Goal: Task Accomplishment & Management: Manage account settings

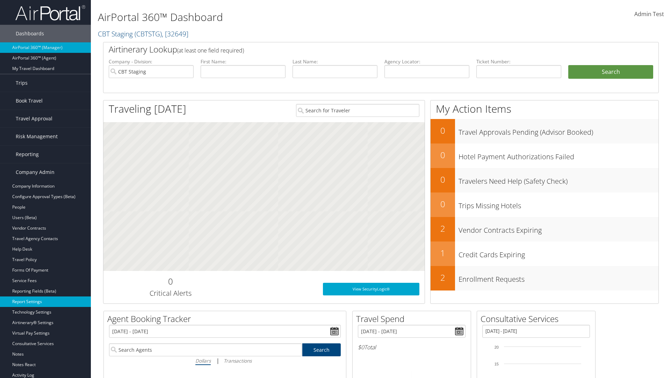
click at [45, 301] on link "Report Settings" at bounding box center [45, 301] width 91 height 10
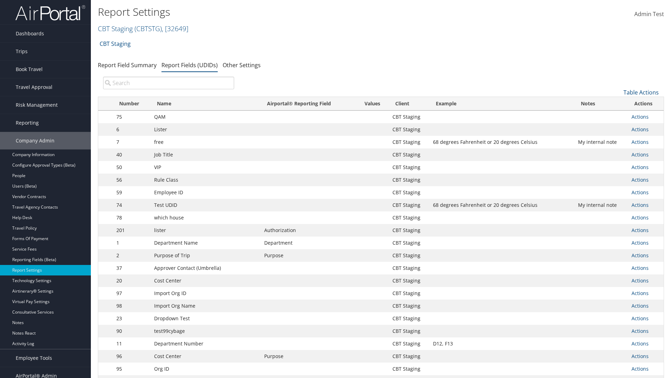
click at [169, 83] on input "search" at bounding box center [168, 83] width 131 height 13
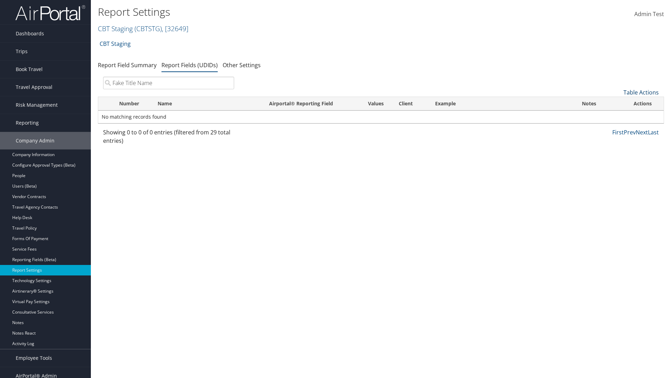
type input "Fake Title Name"
click at [641, 92] on link "Table Actions" at bounding box center [641, 92] width 35 height 8
click at [618, 103] on link "New Record" at bounding box center [618, 103] width 92 height 12
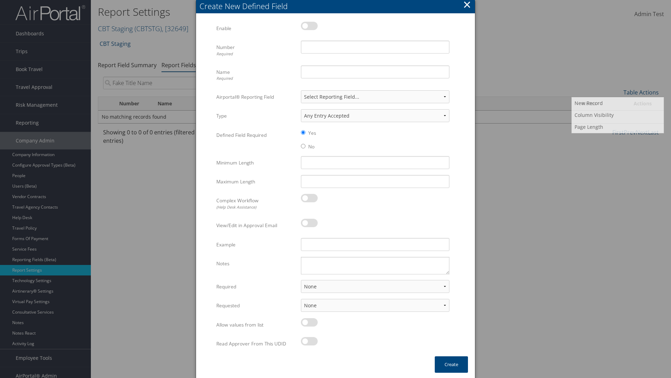
click at [309, 26] on label at bounding box center [309, 26] width 17 height 8
click at [309, 26] on input "checkbox" at bounding box center [307, 27] width 5 height 5
checkbox input "true"
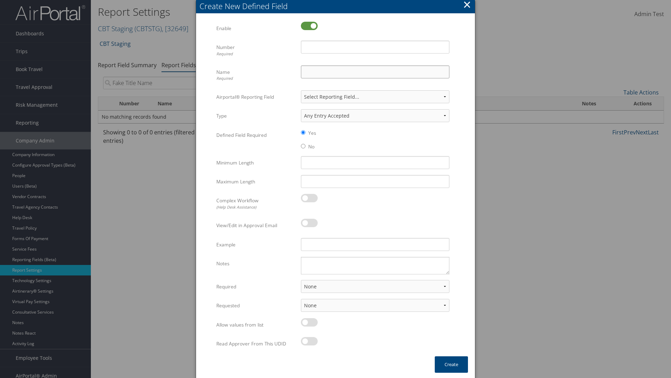
click at [375, 72] on input "Name Required" at bounding box center [375, 71] width 149 height 13
type input "Fake Title Name"
click at [375, 47] on input "Number Required" at bounding box center [375, 47] width 149 height 13
type input "333"
click at [451, 364] on button "Create" at bounding box center [451, 364] width 33 height 16
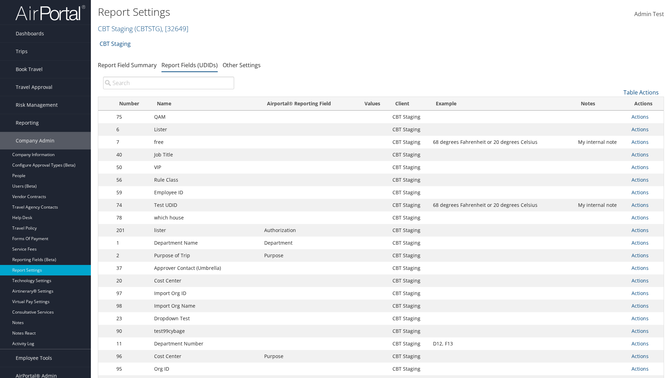
click at [169, 83] on input "search" at bounding box center [168, 83] width 131 height 13
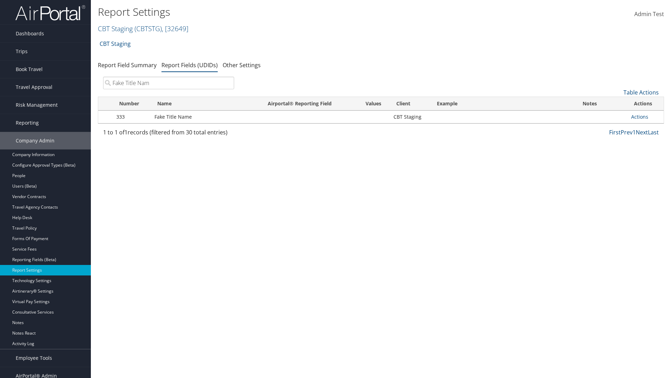
type input "Fake Title Name"
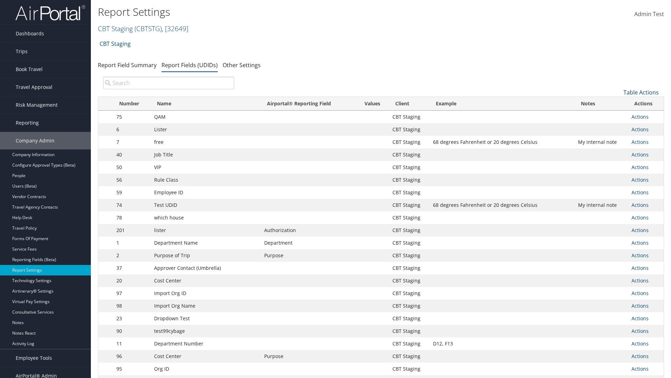
click at [169, 83] on input "search" at bounding box center [168, 83] width 131 height 13
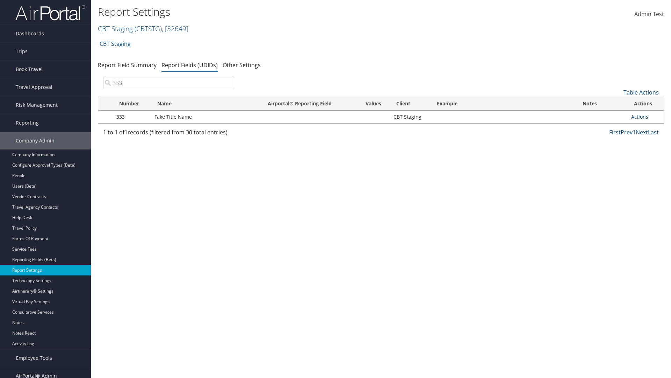
type input "333"
click at [640, 116] on link "Actions" at bounding box center [639, 116] width 17 height 7
click at [612, 151] on link "Edit" at bounding box center [612, 151] width 69 height 12
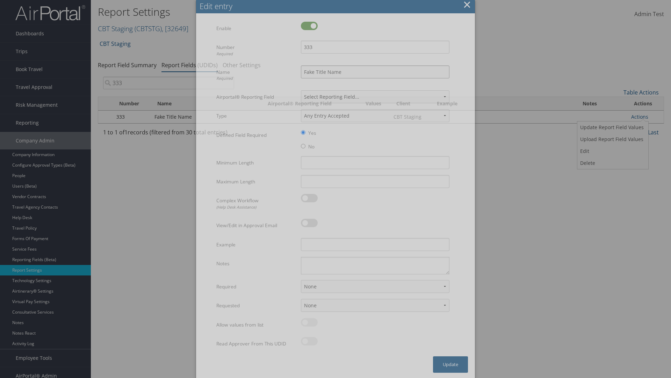
click at [375, 72] on input "Fake Title Name" at bounding box center [375, 71] width 149 height 13
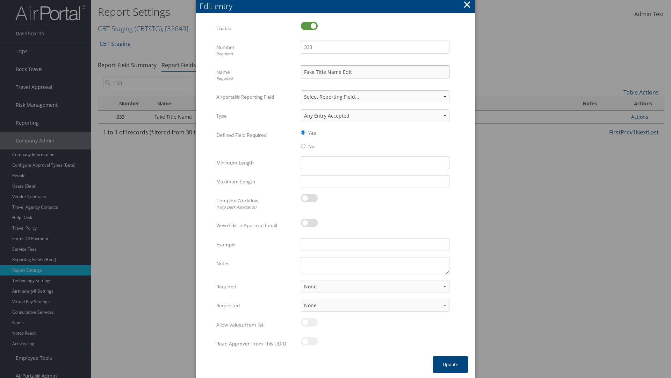
type input "Fake Title Name Edit"
click at [375, 47] on input "333" at bounding box center [375, 47] width 149 height 13
type input "3334"
click at [451, 364] on button "Update" at bounding box center [450, 364] width 35 height 16
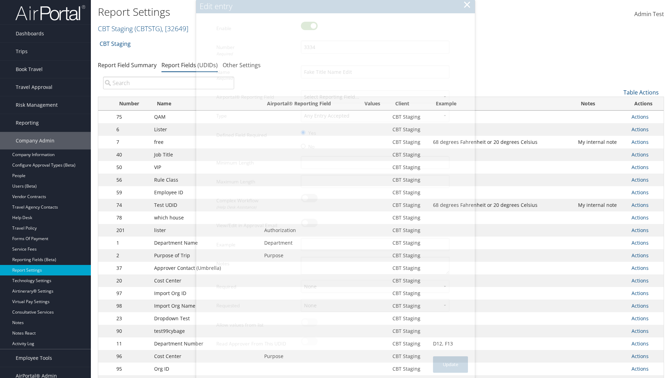
click at [169, 83] on input "search" at bounding box center [168, 83] width 131 height 13
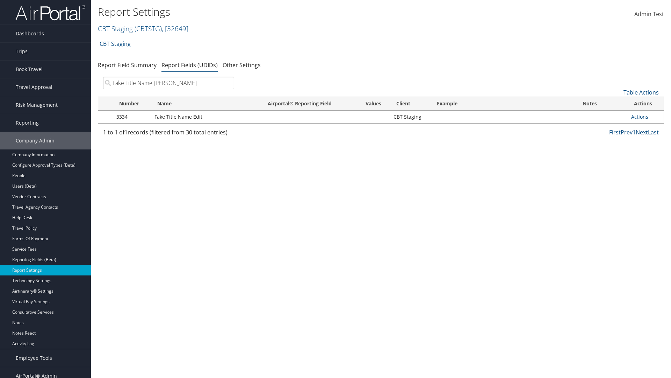
type input "Fake Title Name Edit"
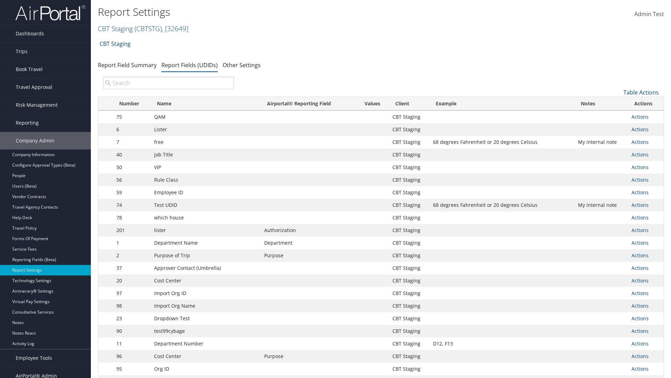
click at [169, 83] on input "search" at bounding box center [168, 83] width 131 height 13
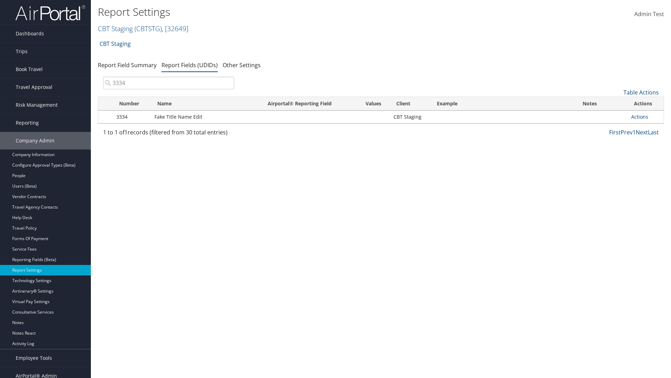
type input "3334"
click at [640, 116] on link "Actions" at bounding box center [639, 116] width 17 height 7
click at [612, 139] on link "Upload Report Field Values" at bounding box center [612, 139] width 69 height 12
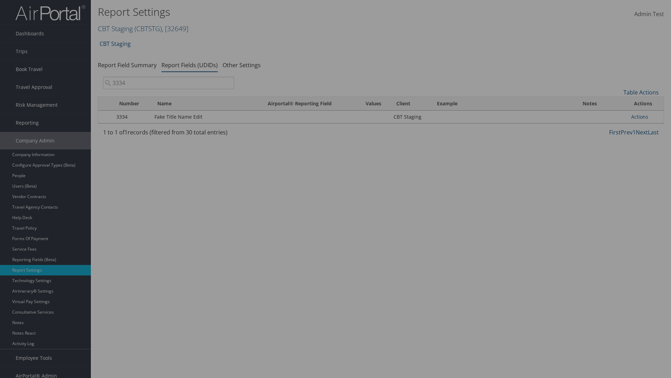
click at [377, 77] on link "Get Template" at bounding box center [377, 77] width 56 height 11
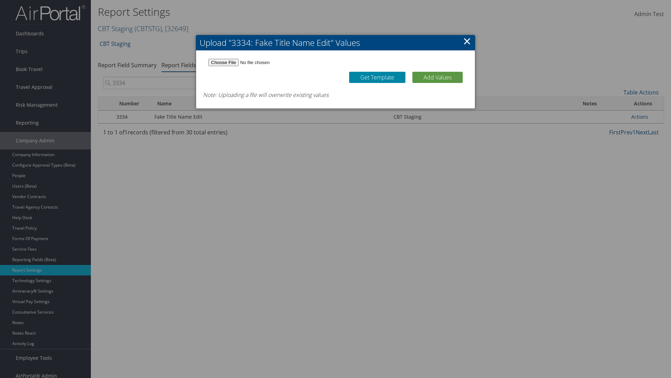
type input "C:\fakepath\udidValues.csv"
click at [438, 77] on button "Add Values" at bounding box center [438, 77] width 50 height 11
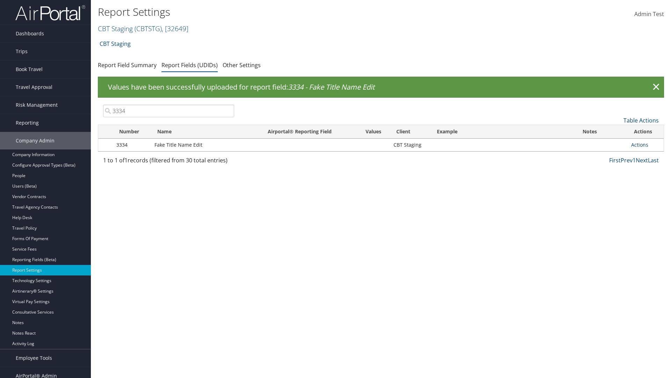
click at [640, 144] on link "Actions" at bounding box center [639, 144] width 17 height 7
click at [612, 155] on link "Update Report Field Values" at bounding box center [612, 155] width 69 height 12
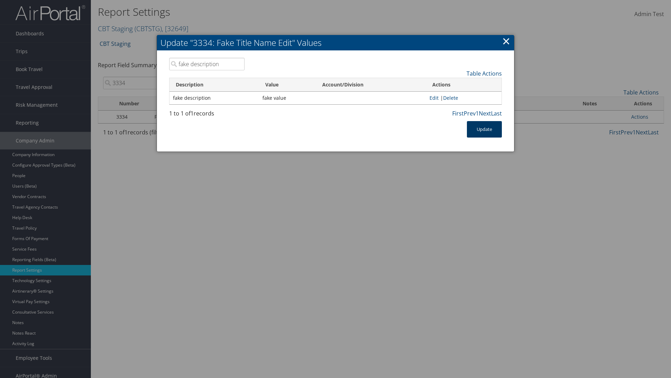
type input "fake description"
click at [485, 129] on button "Update" at bounding box center [484, 129] width 35 height 16
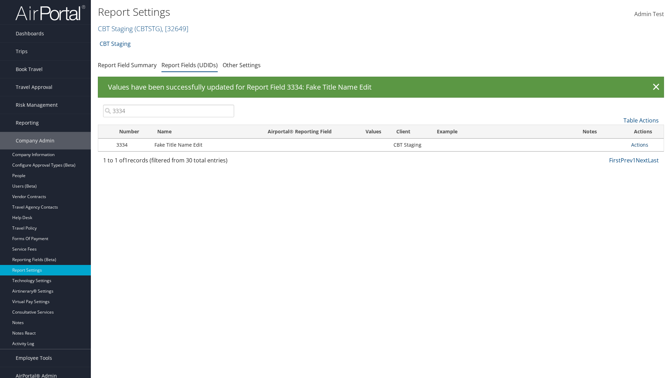
click at [640, 144] on link "Actions" at bounding box center [639, 144] width 17 height 7
click at [612, 191] on link "Delete" at bounding box center [612, 191] width 69 height 12
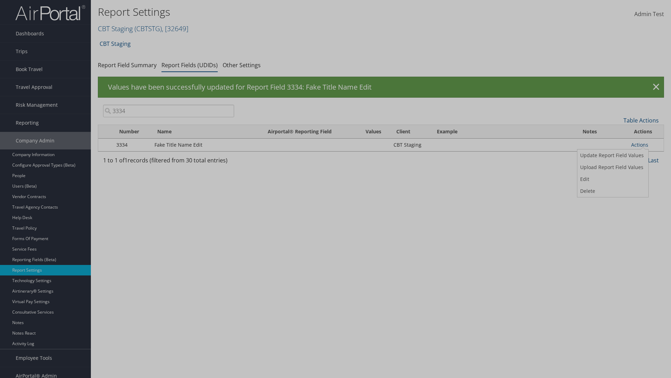
click at [0, 0] on button "Delete" at bounding box center [0, 0] width 0 height 0
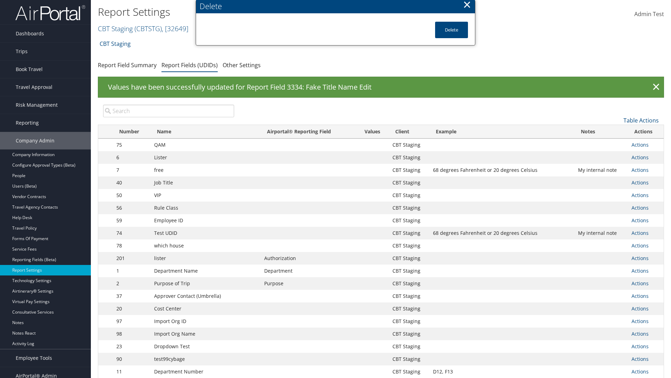
click at [169, 111] on input "search" at bounding box center [168, 111] width 131 height 13
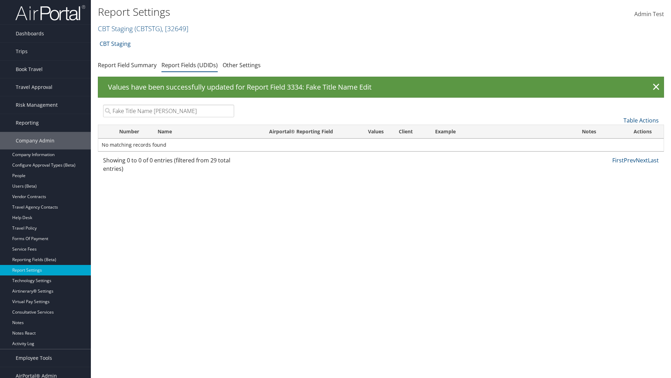
type input "Fake Title Name Edit"
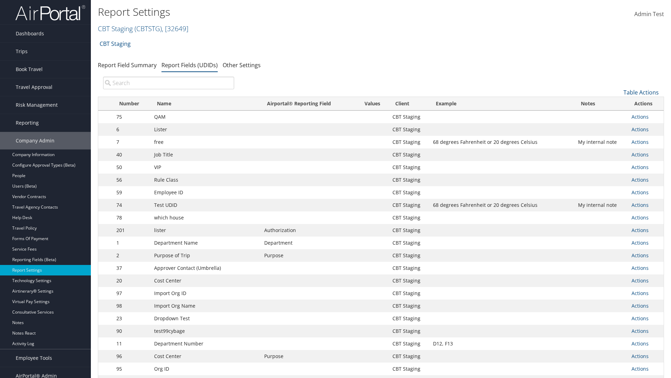
click at [169, 83] on input "search" at bounding box center [168, 83] width 131 height 13
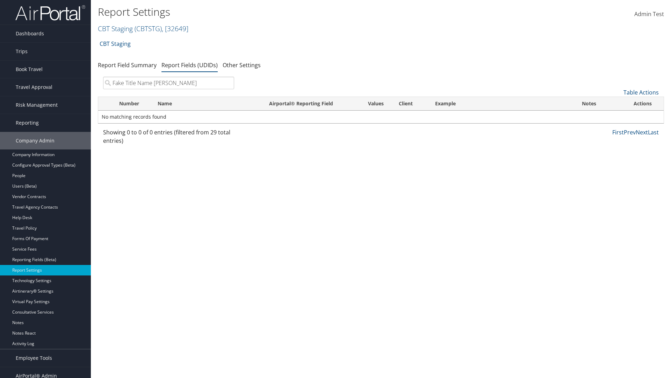
type input "Fake Title Name Edit"
